Goal: Communication & Community: Ask a question

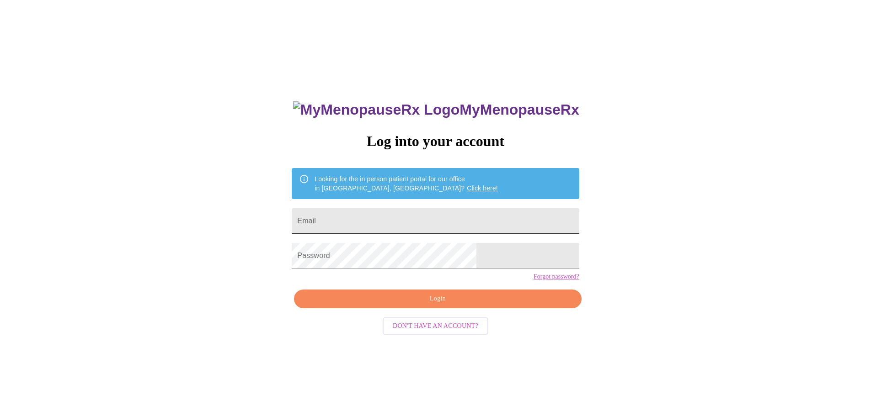
click at [391, 221] on input "Email" at bounding box center [435, 221] width 287 height 26
type input "JRIVET4@GMAIL.COM"
click at [454, 305] on span "Login" at bounding box center [437, 298] width 266 height 11
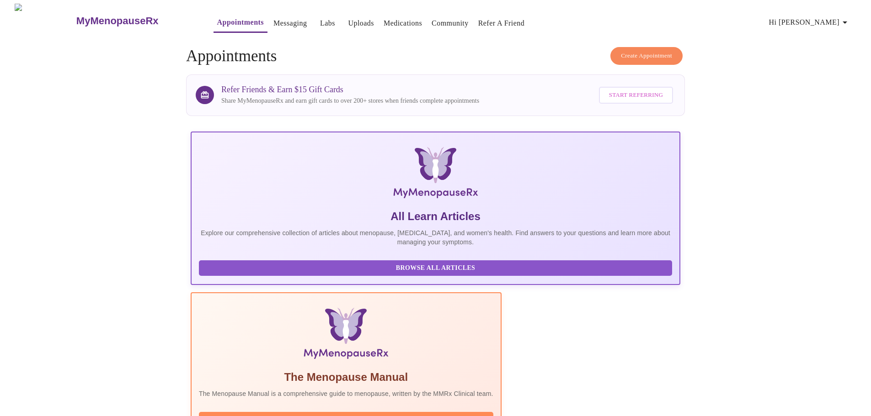
click at [384, 23] on link "Medications" at bounding box center [403, 23] width 38 height 13
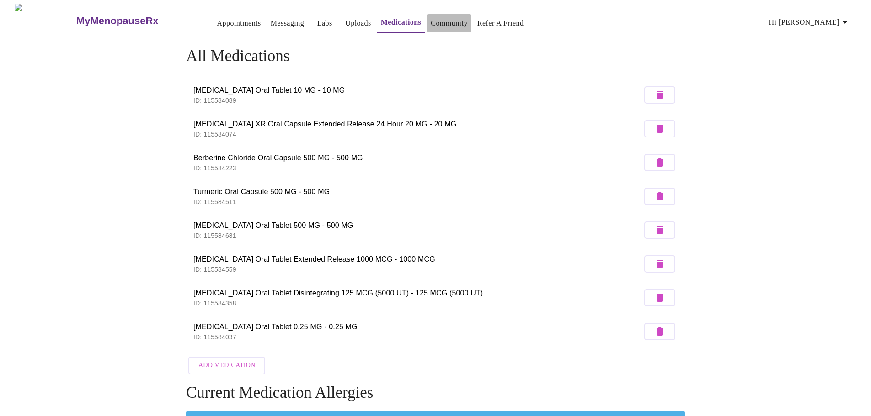
click at [437, 23] on link "Community" at bounding box center [449, 23] width 37 height 13
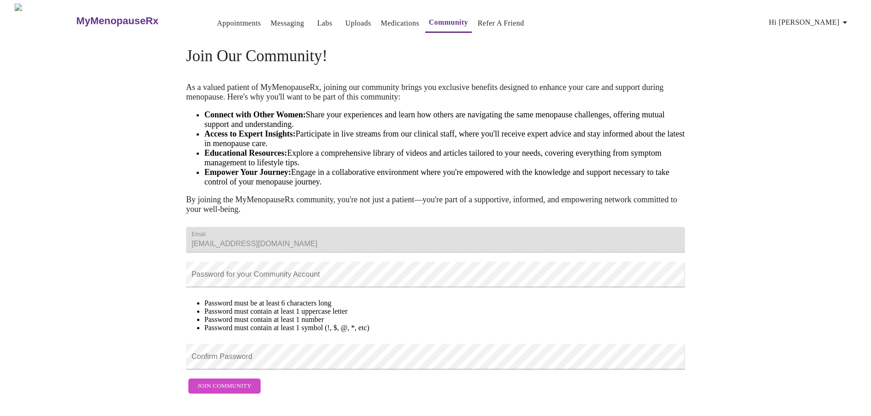
click at [274, 17] on link "Messaging" at bounding box center [287, 23] width 33 height 13
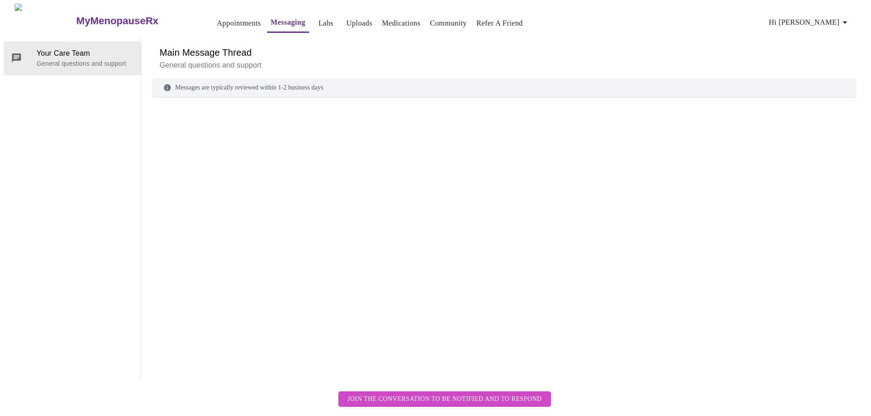
scroll to position [34, 0]
